Goal: Transaction & Acquisition: Purchase product/service

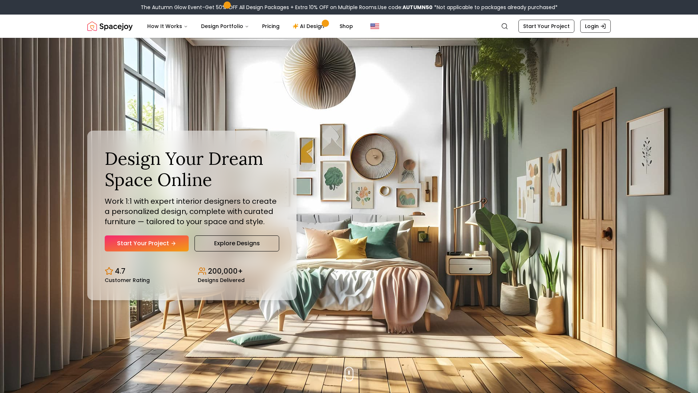
click at [168, 233] on div "Design Your Dream Space Online Work 1:1 with expert interior designers to creat…" at bounding box center [192, 199] width 175 height 103
click at [172, 242] on icon "Hero section" at bounding box center [175, 243] width 6 height 6
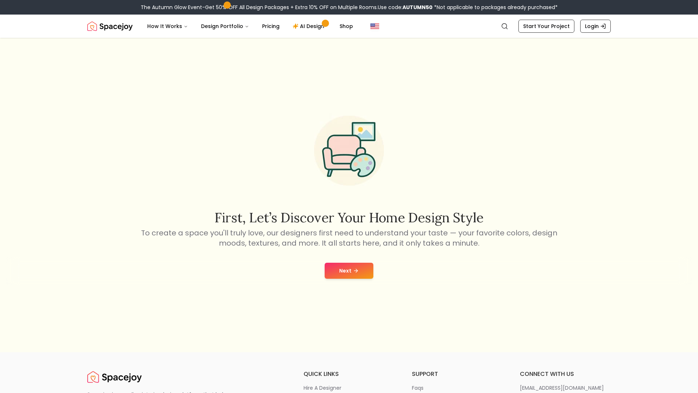
click at [352, 272] on button "Next" at bounding box center [349, 271] width 49 height 16
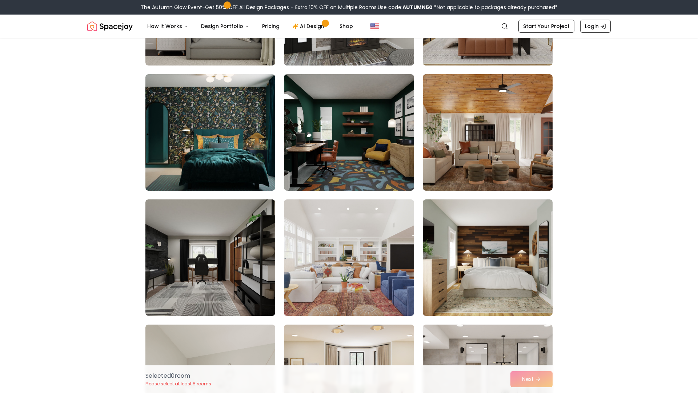
scroll to position [152, 0]
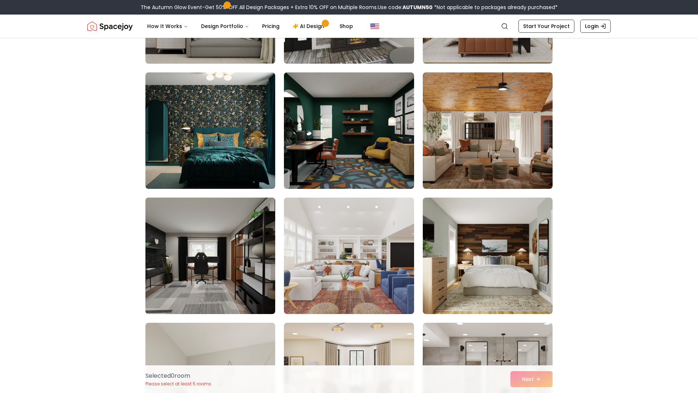
click at [232, 272] on img at bounding box center [210, 256] width 136 height 122
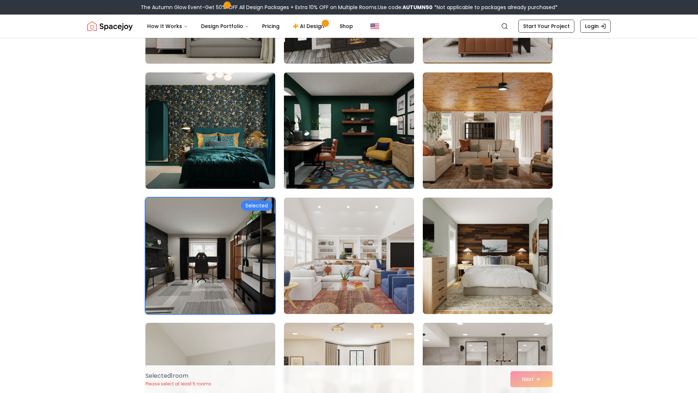
click at [309, 136] on img at bounding box center [349, 130] width 136 height 122
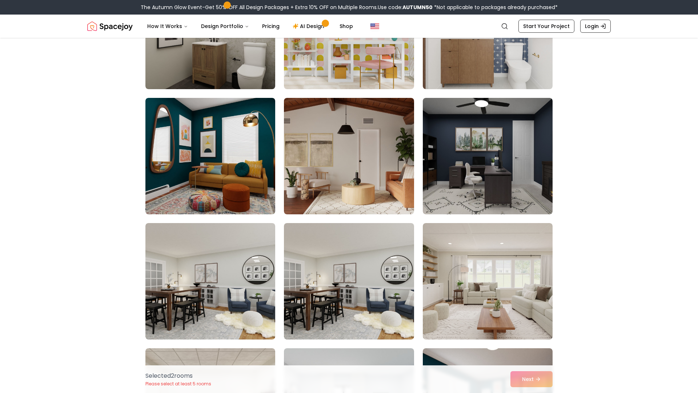
scroll to position [1380, 0]
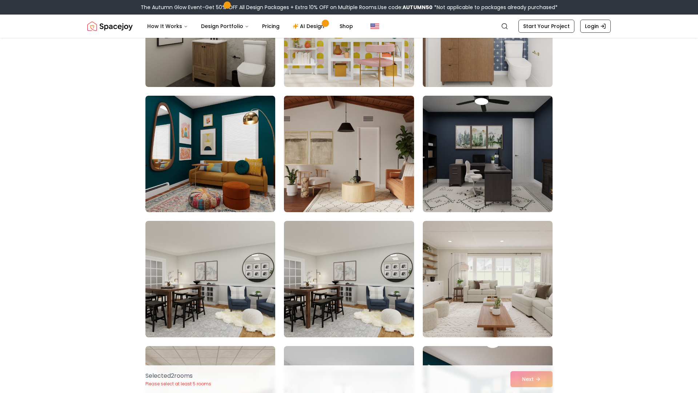
click at [309, 136] on img at bounding box center [349, 154] width 130 height 116
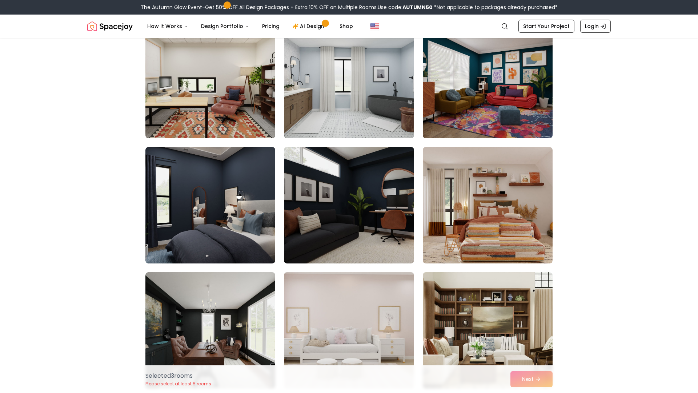
scroll to position [1704, 0]
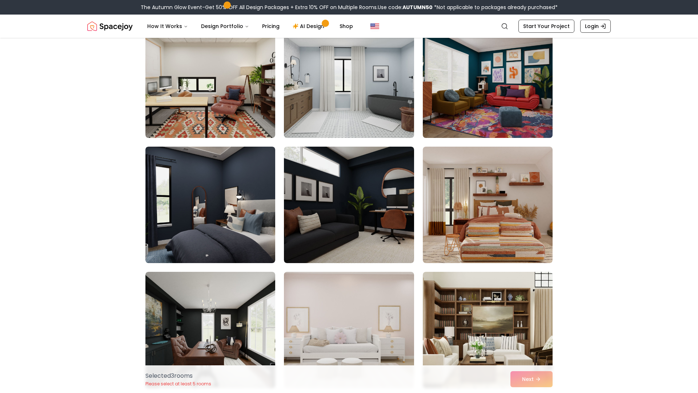
click at [487, 83] on img at bounding box center [488, 80] width 136 height 122
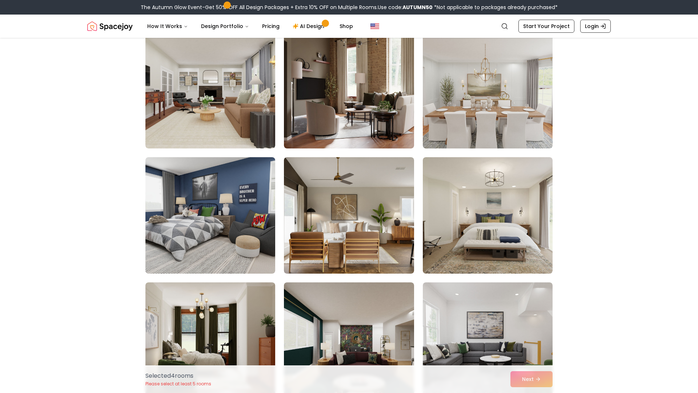
scroll to position [2821, 0]
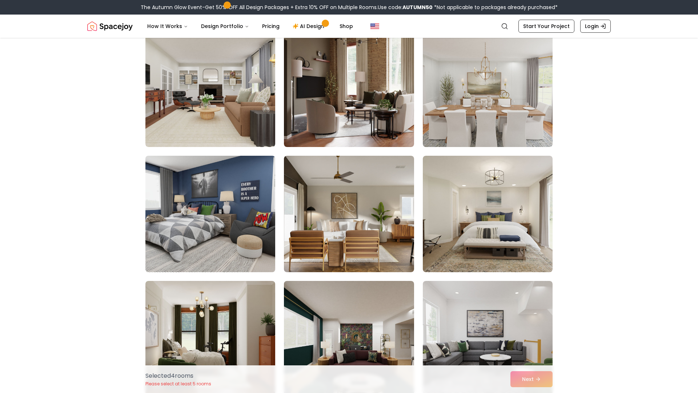
click at [251, 203] on img at bounding box center [210, 214] width 136 height 122
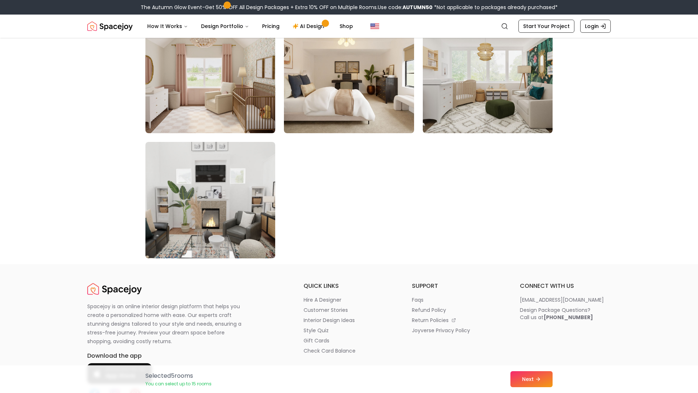
scroll to position [4091, 0]
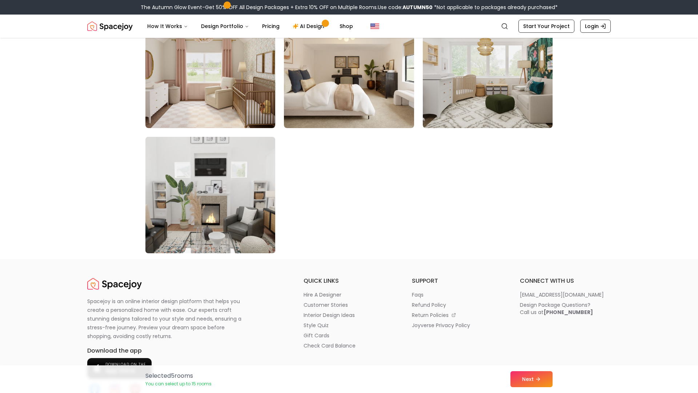
click at [227, 235] on img at bounding box center [210, 195] width 136 height 122
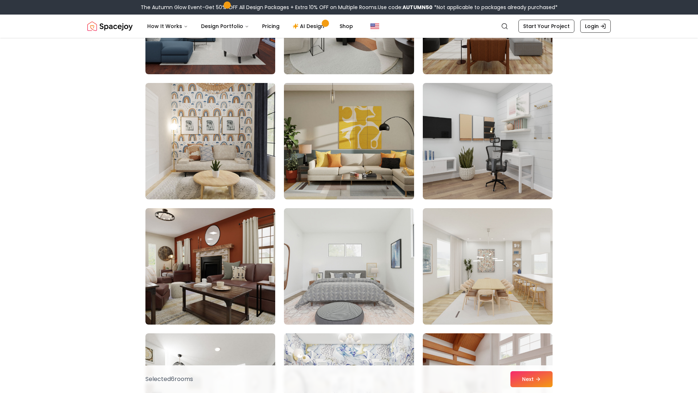
scroll to position [0, 0]
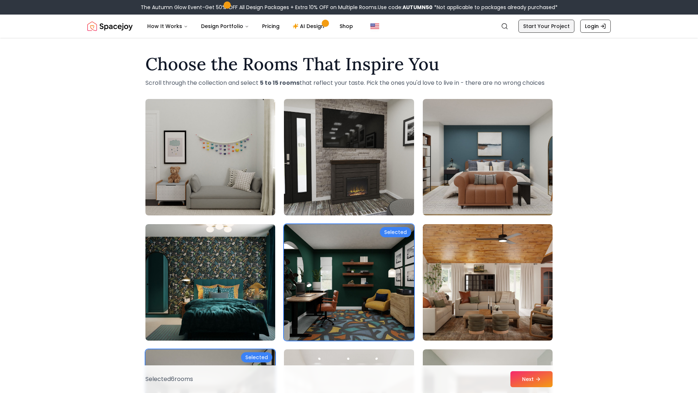
click at [550, 22] on link "Start Your Project" at bounding box center [547, 26] width 56 height 13
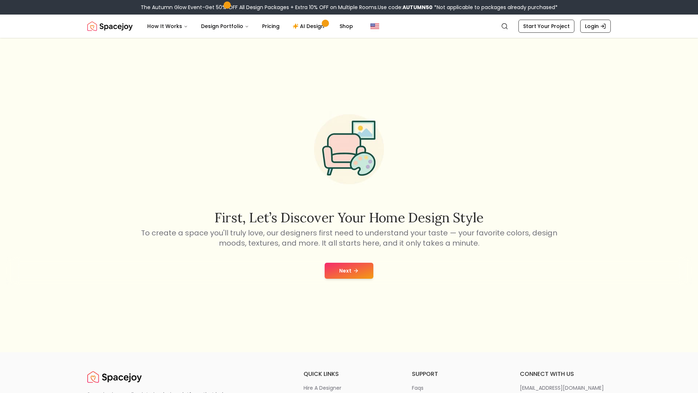
click at [344, 274] on button "Next" at bounding box center [349, 271] width 49 height 16
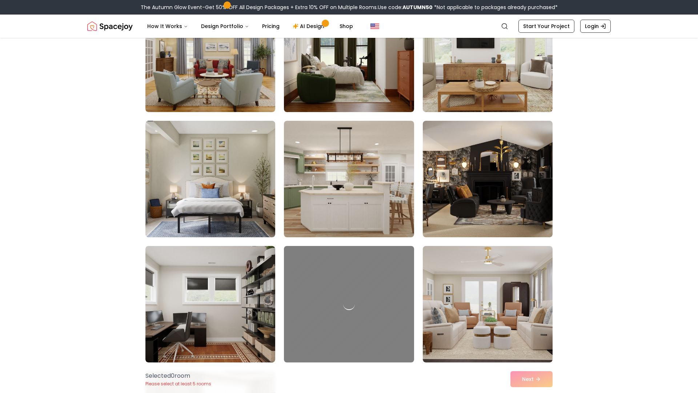
scroll to position [127, 0]
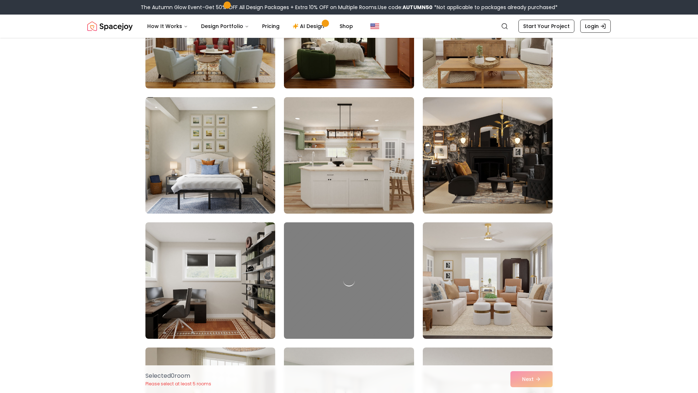
click at [470, 174] on img at bounding box center [488, 155] width 136 height 122
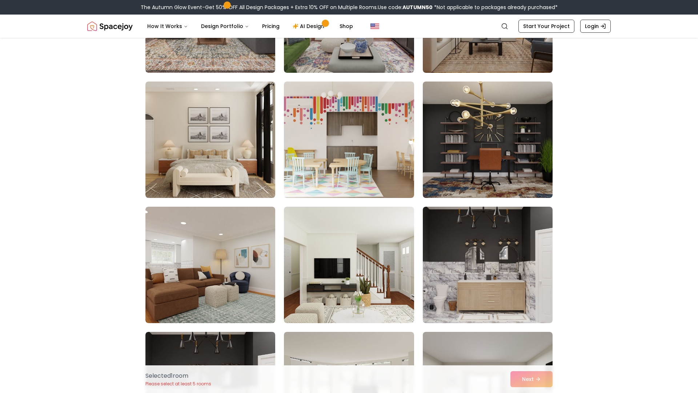
scroll to position [769, 0]
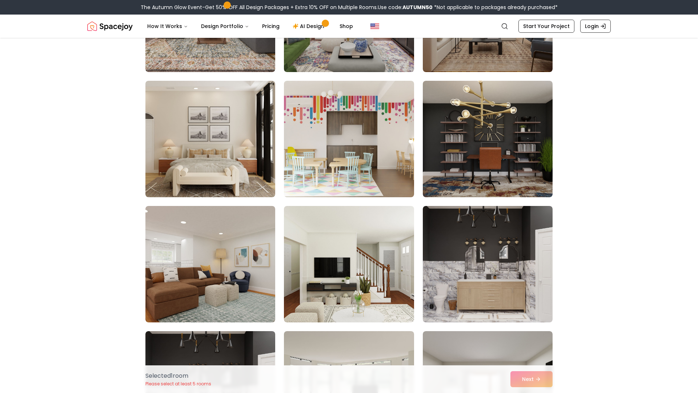
click at [470, 174] on img at bounding box center [488, 139] width 130 height 116
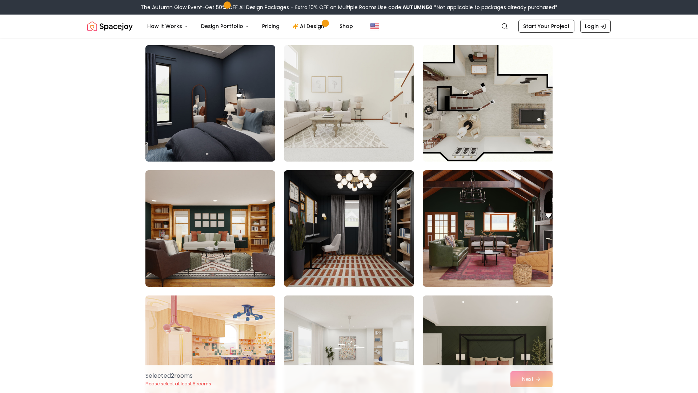
scroll to position [1681, 0]
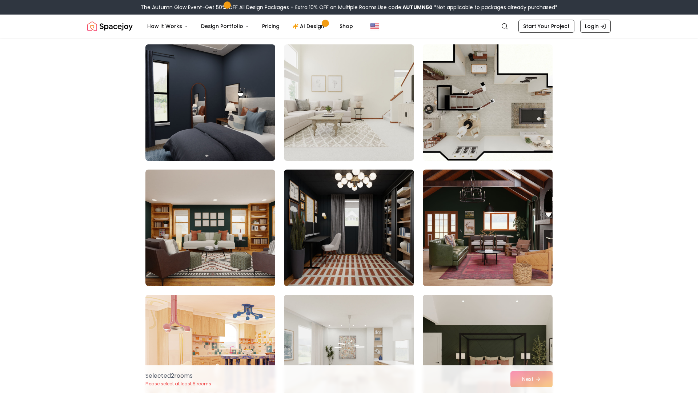
click at [222, 128] on img at bounding box center [210, 102] width 136 height 122
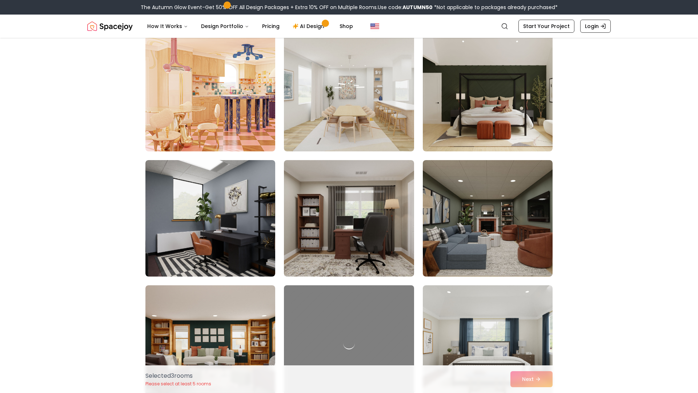
scroll to position [1938, 0]
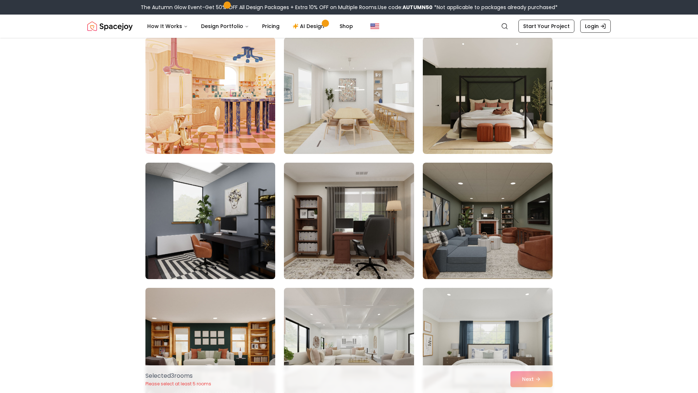
click at [342, 201] on img at bounding box center [349, 221] width 136 height 122
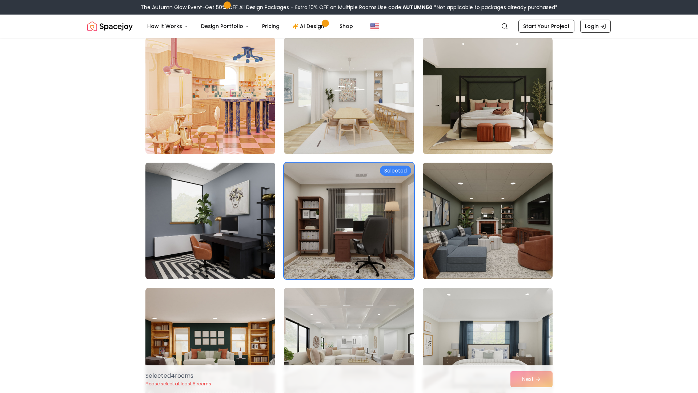
click at [249, 227] on img at bounding box center [210, 221] width 136 height 122
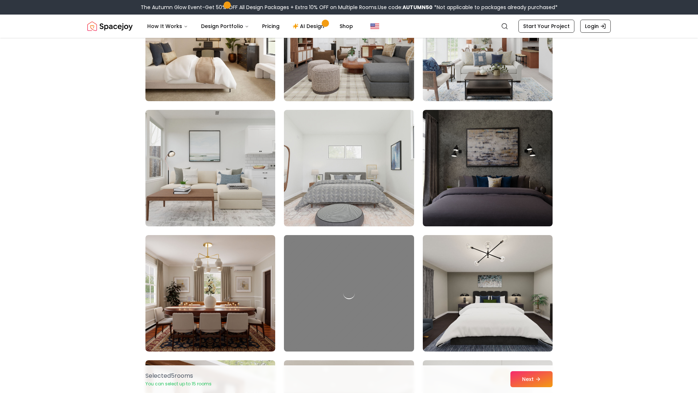
scroll to position [2368, 0]
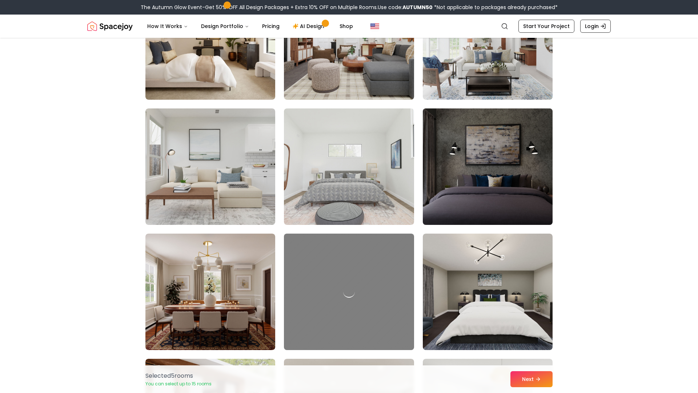
click at [483, 175] on img at bounding box center [488, 166] width 136 height 122
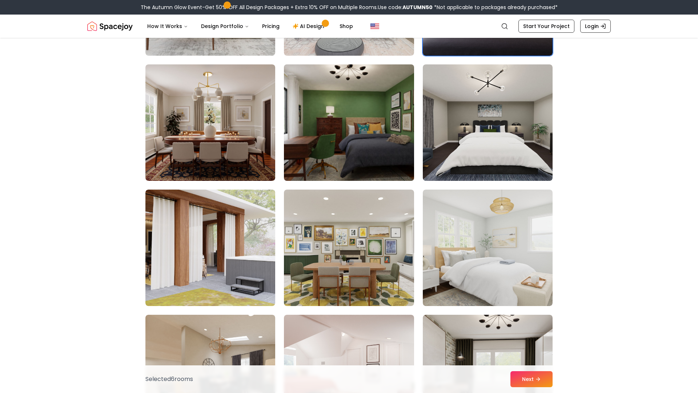
scroll to position [2538, 0]
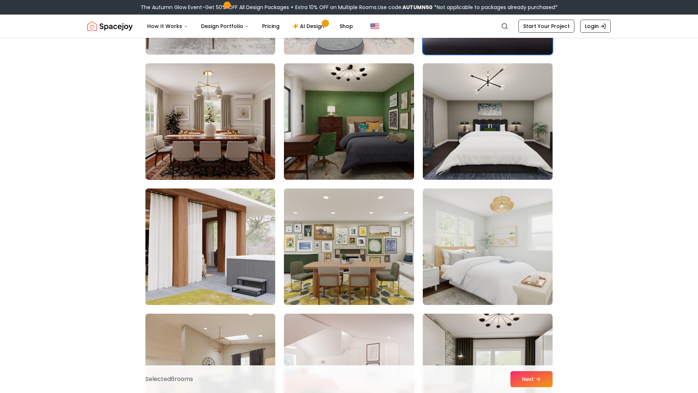
click at [247, 286] on img at bounding box center [210, 247] width 136 height 122
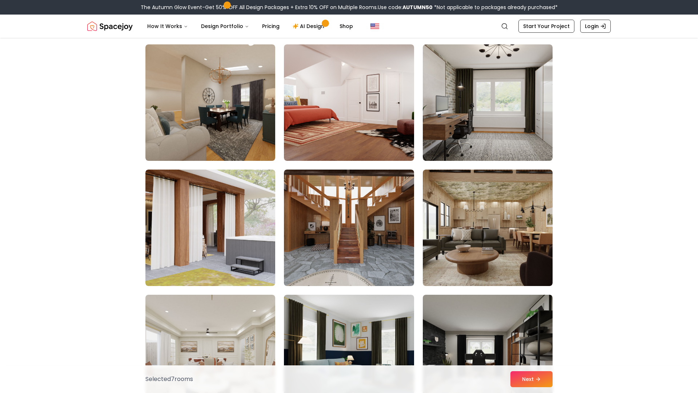
scroll to position [2808, 0]
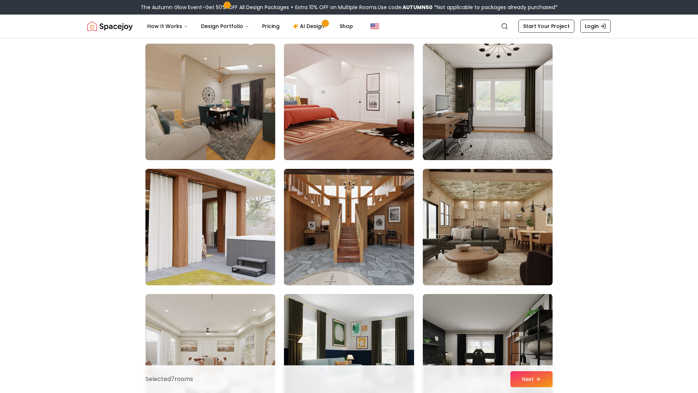
click at [246, 272] on img at bounding box center [210, 227] width 136 height 122
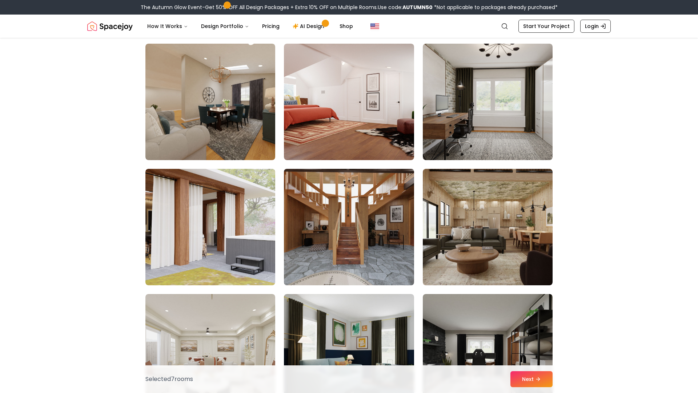
click at [349, 281] on img at bounding box center [349, 227] width 136 height 122
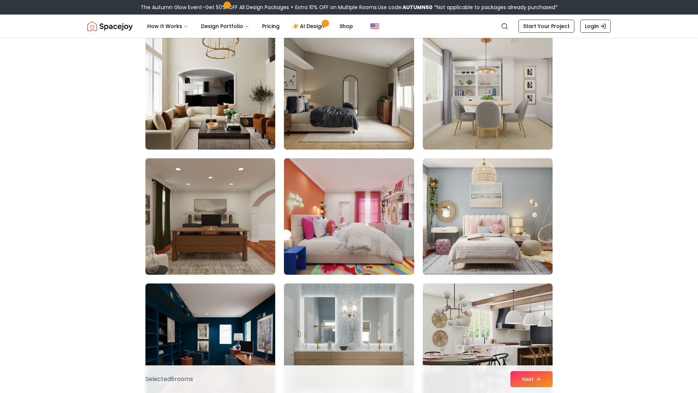
scroll to position [3446, 0]
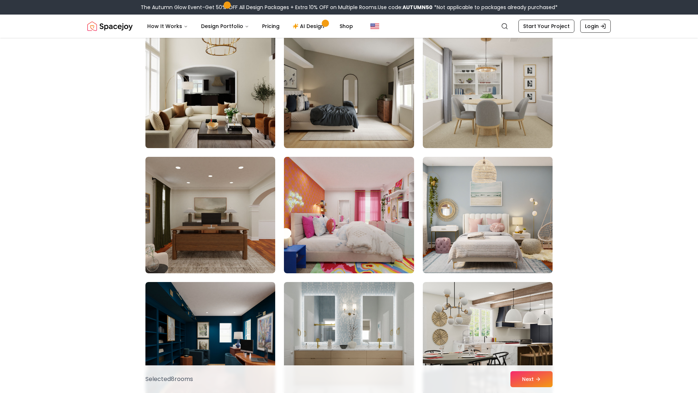
click at [212, 126] on img at bounding box center [210, 90] width 136 height 122
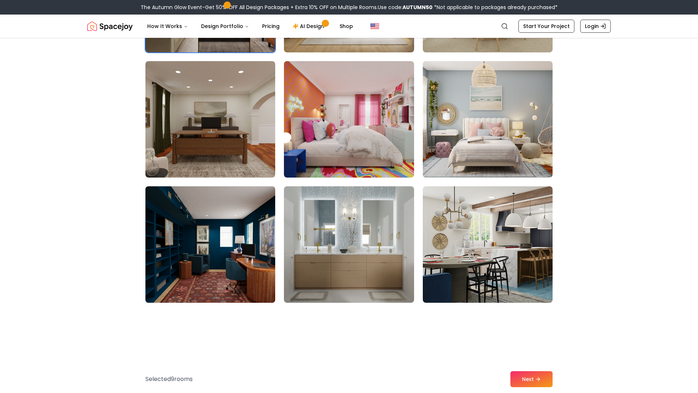
scroll to position [3590, 0]
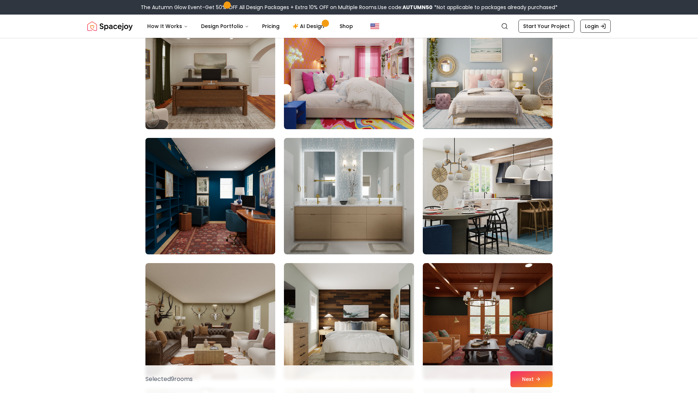
click at [225, 220] on img at bounding box center [210, 196] width 136 height 122
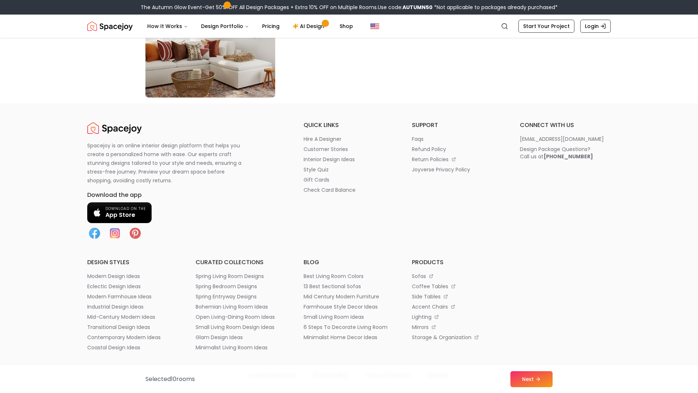
scroll to position [4254, 0]
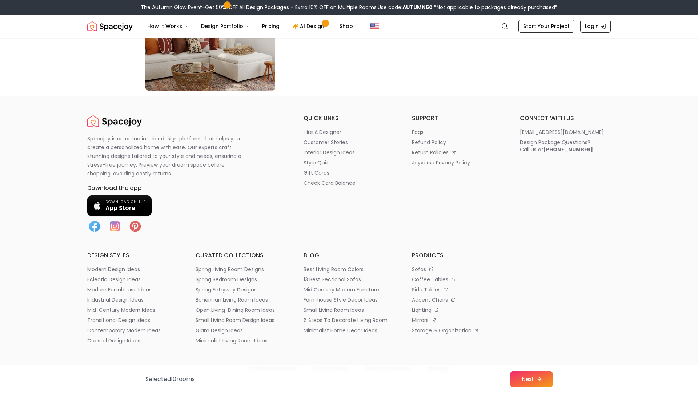
click at [529, 377] on button "Next" at bounding box center [532, 379] width 42 height 16
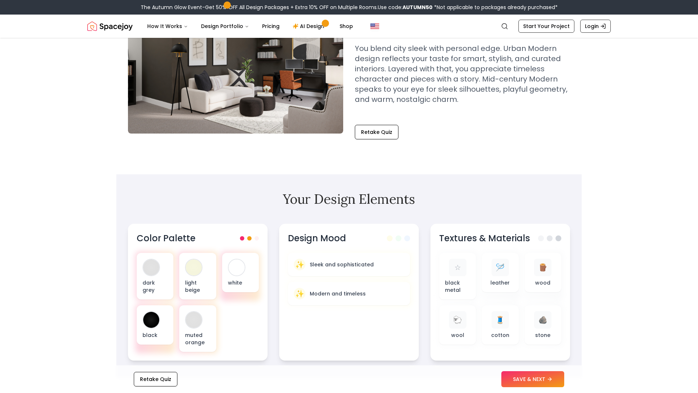
scroll to position [89, 0]
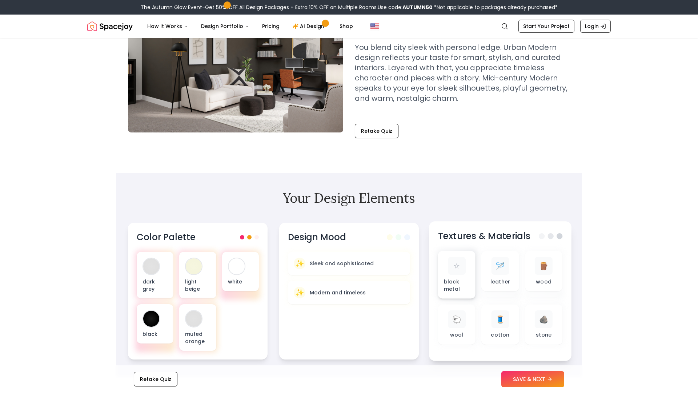
click at [468, 289] on p "black metal" at bounding box center [457, 285] width 26 height 15
click at [494, 288] on div "🪡 leather" at bounding box center [500, 271] width 37 height 40
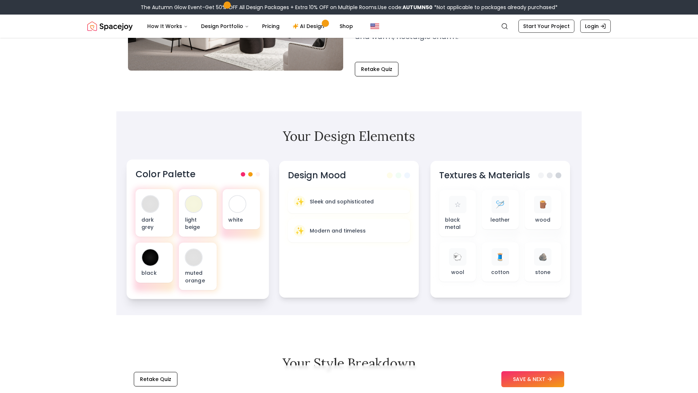
scroll to position [151, 0]
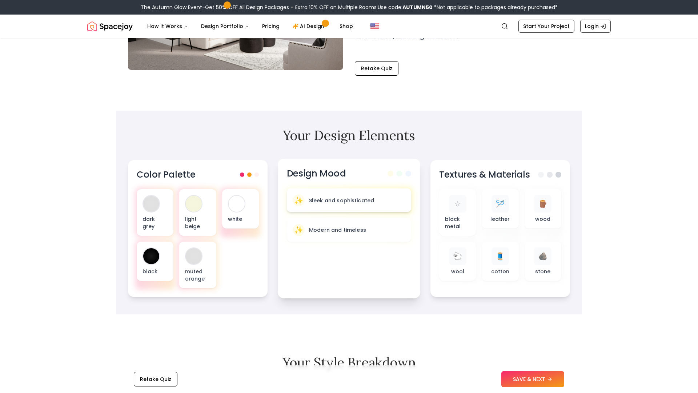
click at [336, 210] on div "✨ Sleek and sophisticated" at bounding box center [349, 200] width 125 height 24
click at [335, 206] on div "✨ Sleek and sophisticated" at bounding box center [349, 200] width 125 height 24
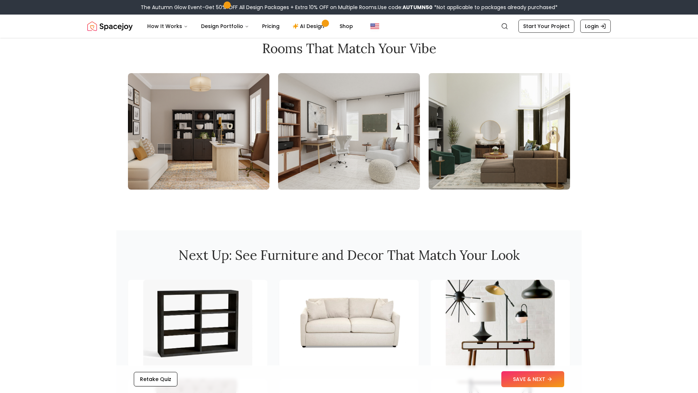
scroll to position [797, 0]
click at [507, 380] on button "SAVE & NEXT" at bounding box center [533, 379] width 63 height 16
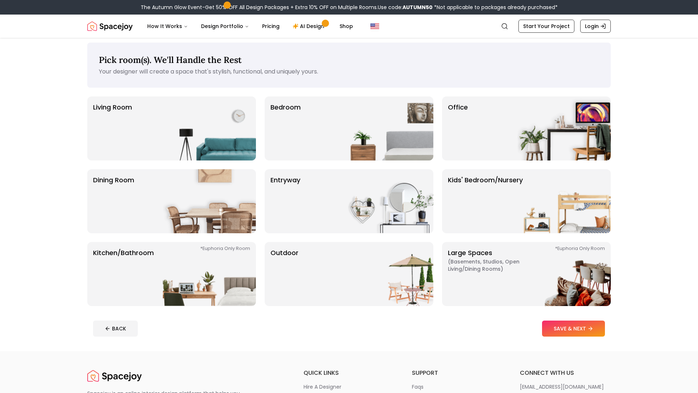
scroll to position [3, 0]
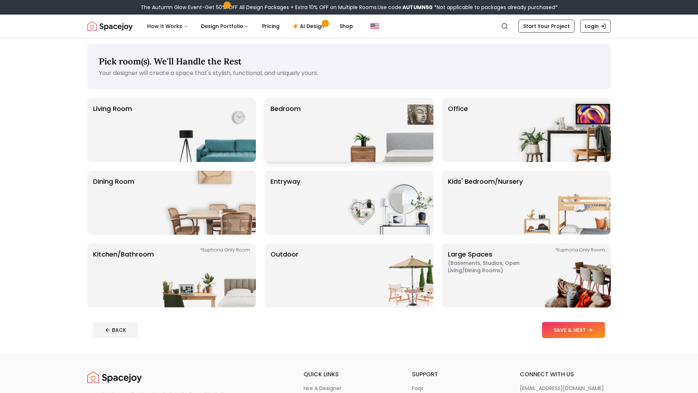
click at [371, 132] on img at bounding box center [386, 130] width 93 height 64
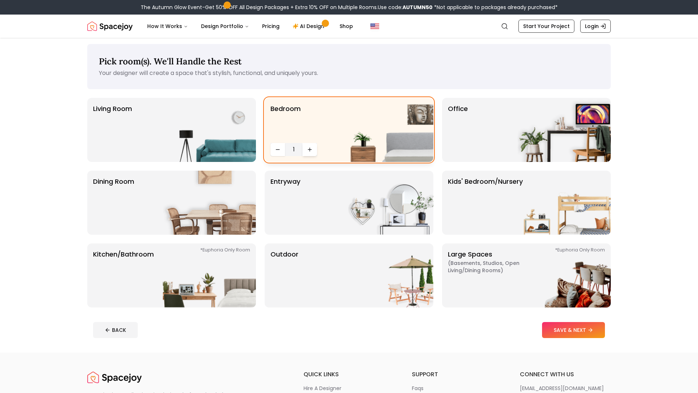
click at [311, 153] on button "Increase quantity" at bounding box center [310, 149] width 15 height 13
click at [312, 155] on button "Increase quantity" at bounding box center [310, 149] width 15 height 13
click at [190, 142] on img at bounding box center [209, 130] width 93 height 64
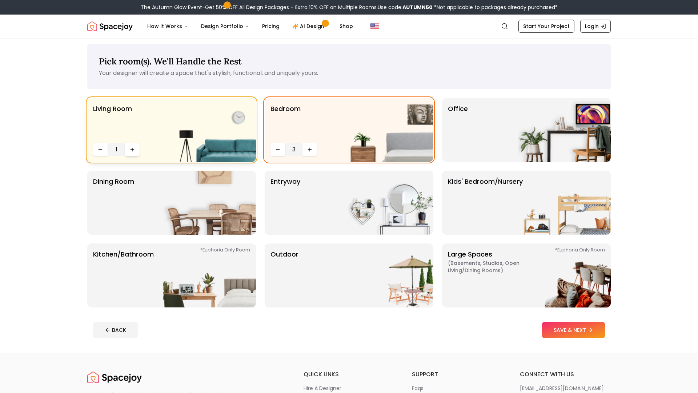
click at [133, 151] on icon "Increase quantity" at bounding box center [132, 150] width 6 height 6
click at [213, 225] on img at bounding box center [209, 203] width 93 height 64
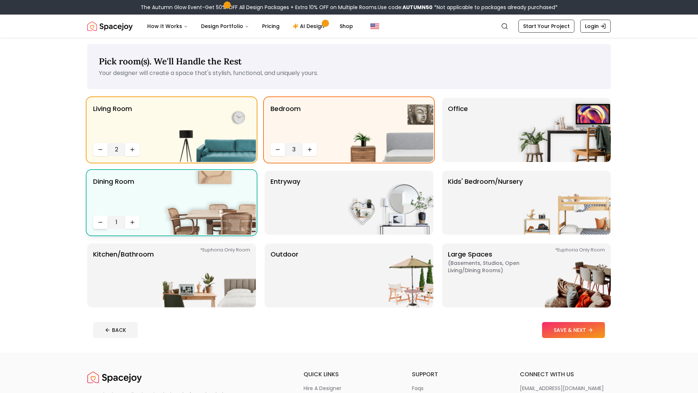
click at [104, 220] on button "Decrease quantity" at bounding box center [100, 222] width 15 height 13
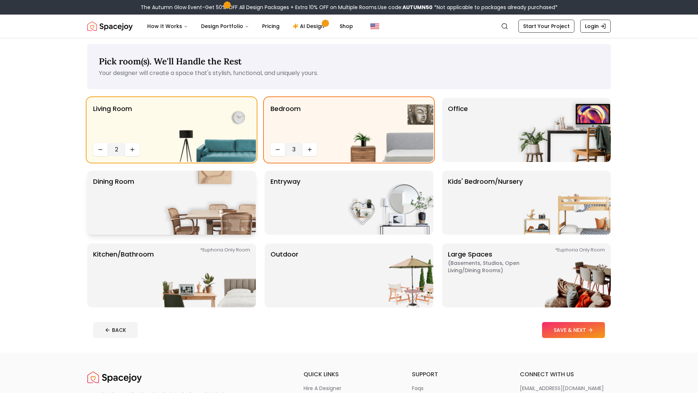
click at [115, 222] on p "Dining Room" at bounding box center [113, 202] width 41 height 52
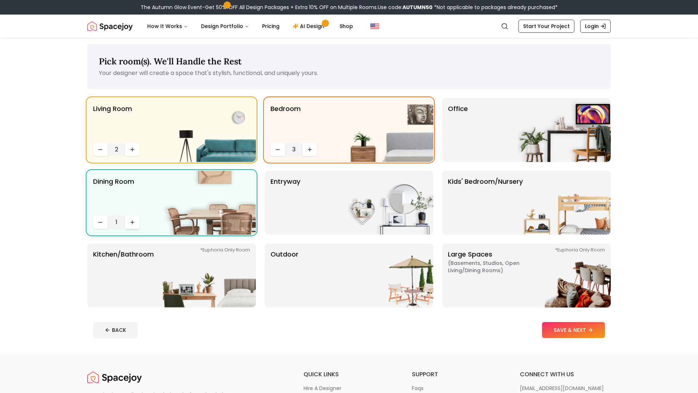
click at [128, 224] on button "Increase quantity" at bounding box center [132, 222] width 15 height 13
click at [127, 224] on button "Increase quantity" at bounding box center [132, 222] width 15 height 13
click at [103, 221] on button "Decrease quantity" at bounding box center [100, 222] width 15 height 13
click at [171, 288] on img at bounding box center [209, 275] width 93 height 64
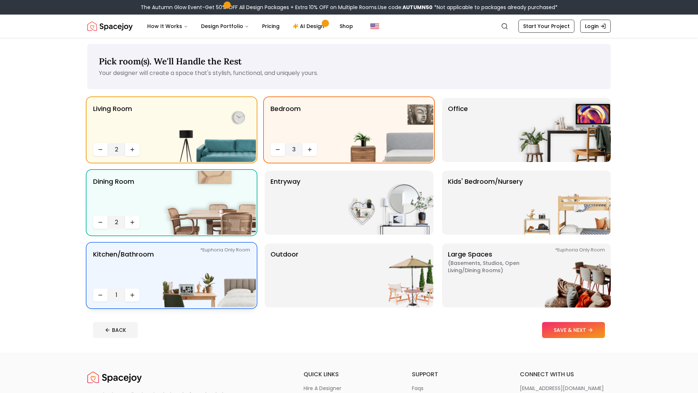
click at [140, 294] on div "*Euphoria Only Room Kitchen/Bathroom *Euphoria Only Room 1" at bounding box center [171, 275] width 169 height 64
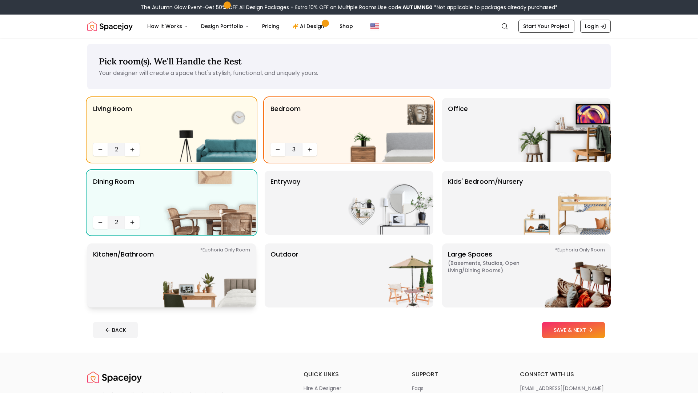
click at [140, 294] on p "Kitchen/Bathroom *Euphoria Only Room" at bounding box center [123, 275] width 61 height 52
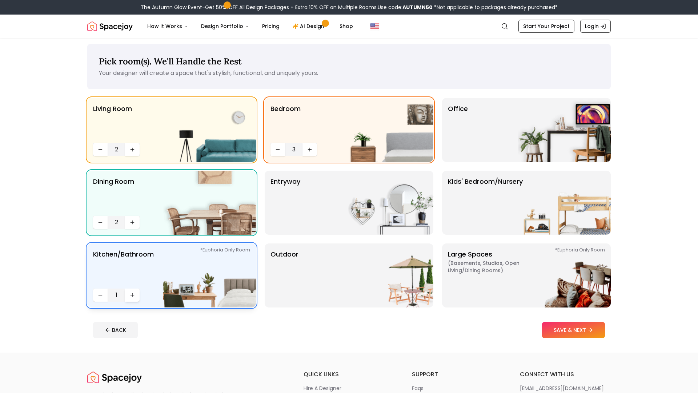
click at [130, 296] on icon "Increase quantity" at bounding box center [132, 295] width 6 height 6
click at [279, 303] on div "Outdoor" at bounding box center [349, 275] width 169 height 64
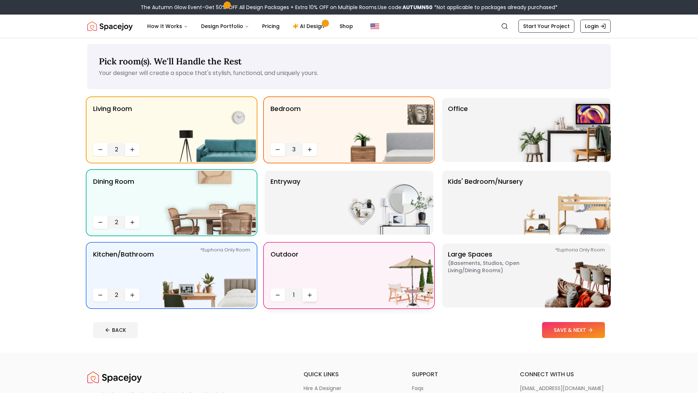
click at [306, 299] on button "Increase quantity" at bounding box center [310, 294] width 15 height 13
click at [279, 296] on icon "Decrease quantity" at bounding box center [278, 295] width 6 height 6
click at [468, 284] on p "Large Spaces ( Basements, Studios, Open living/dining rooms ) *Euphoria Only Ro…" at bounding box center [493, 275] width 91 height 52
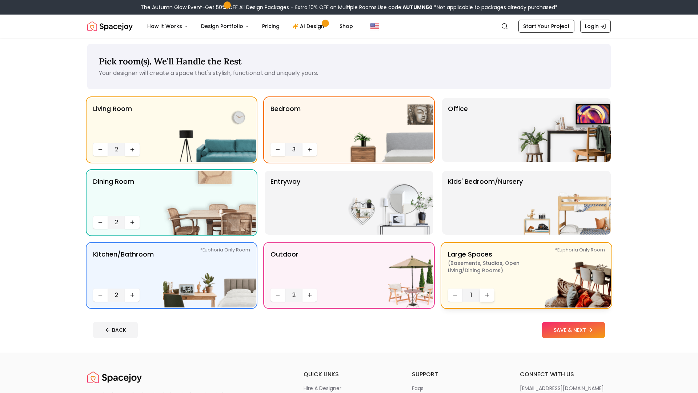
click at [486, 291] on button "Increase quantity" at bounding box center [487, 294] width 15 height 13
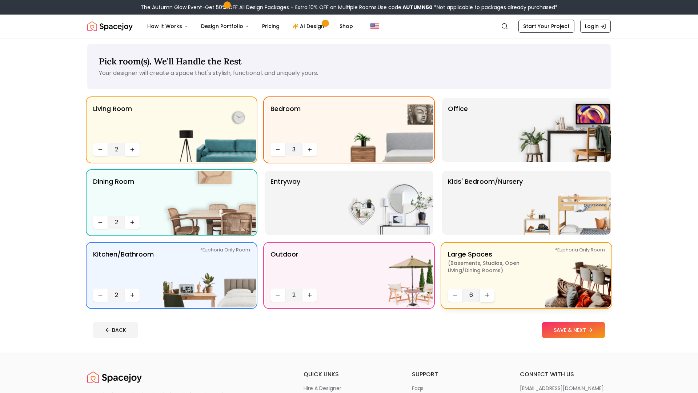
click at [486, 291] on button "Increase quantity" at bounding box center [487, 294] width 15 height 13
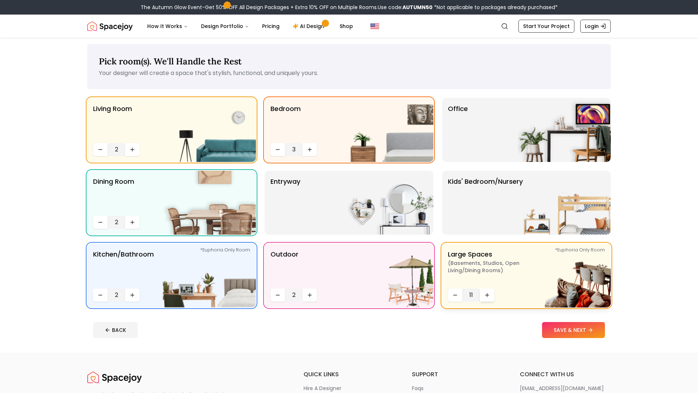
click at [486, 291] on button "Increase quantity" at bounding box center [487, 294] width 15 height 13
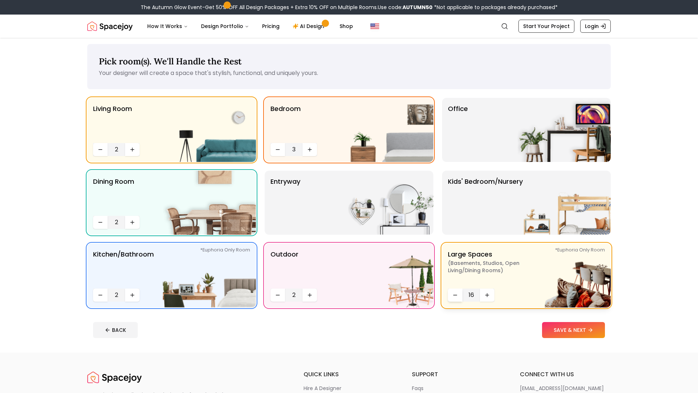
click at [450, 295] on button "Decrease quantity" at bounding box center [455, 294] width 15 height 13
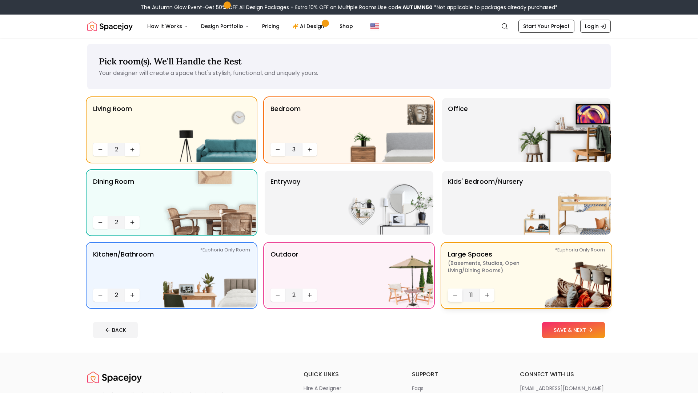
click at [450, 295] on button "Decrease quantity" at bounding box center [455, 294] width 15 height 13
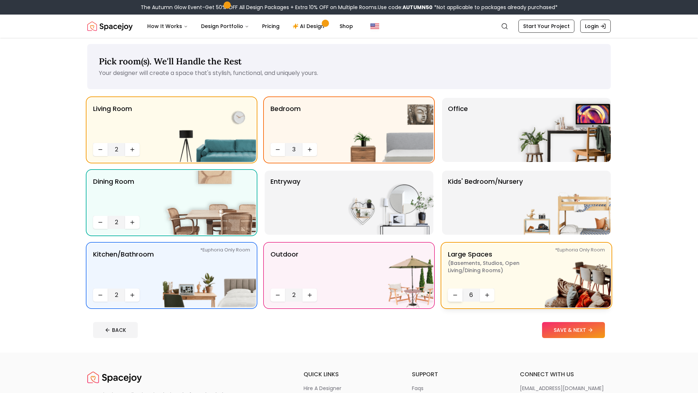
click at [450, 295] on button "Decrease quantity" at bounding box center [455, 294] width 15 height 13
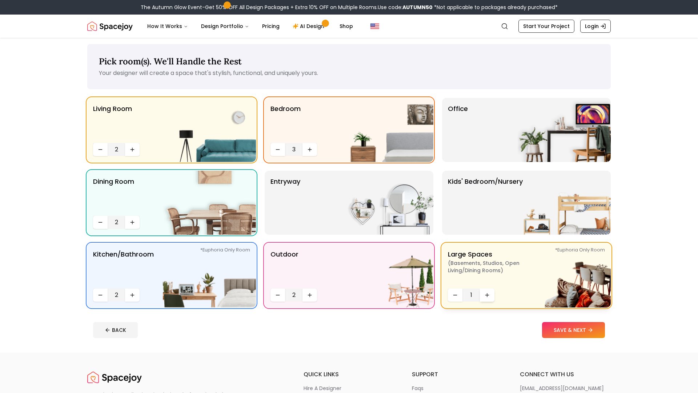
click at [481, 296] on button "Increase quantity" at bounding box center [487, 294] width 15 height 13
click at [479, 226] on p "Kids' Bedroom/Nursery" at bounding box center [485, 202] width 75 height 52
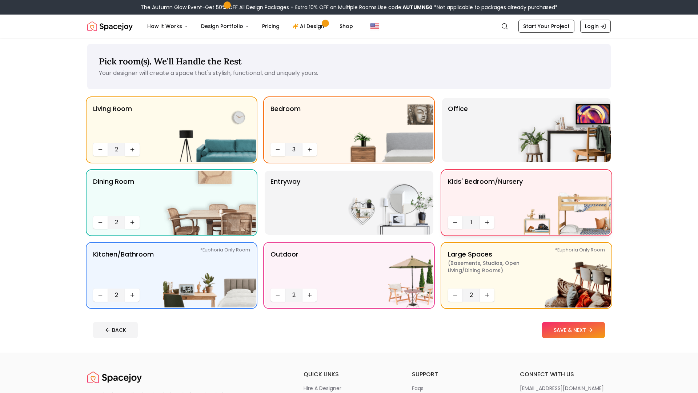
click at [479, 226] on div "1" at bounding box center [471, 222] width 47 height 13
click at [385, 214] on img at bounding box center [386, 203] width 93 height 64
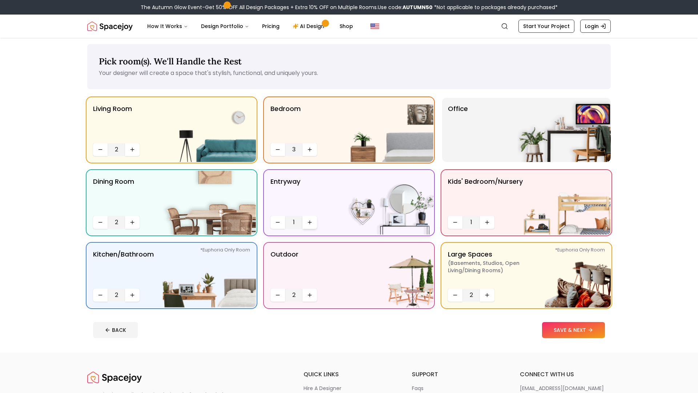
click at [312, 222] on icon "Increase quantity" at bounding box center [310, 222] width 6 height 6
click at [494, 108] on div "Office" at bounding box center [526, 130] width 169 height 64
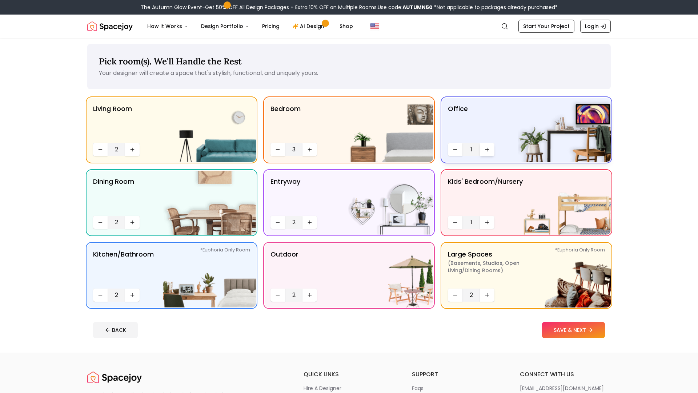
click at [486, 153] on button "Increase quantity" at bounding box center [487, 149] width 15 height 13
click at [555, 334] on button "SAVE & NEXT" at bounding box center [573, 330] width 63 height 16
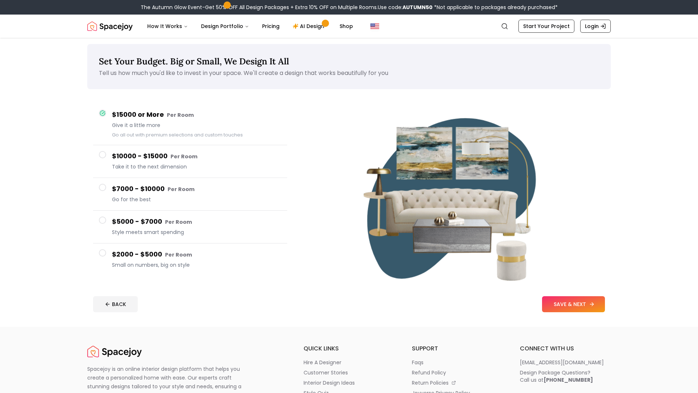
click at [559, 308] on button "SAVE & NEXT" at bounding box center [573, 304] width 63 height 16
